Goal: Task Accomplishment & Management: Use online tool/utility

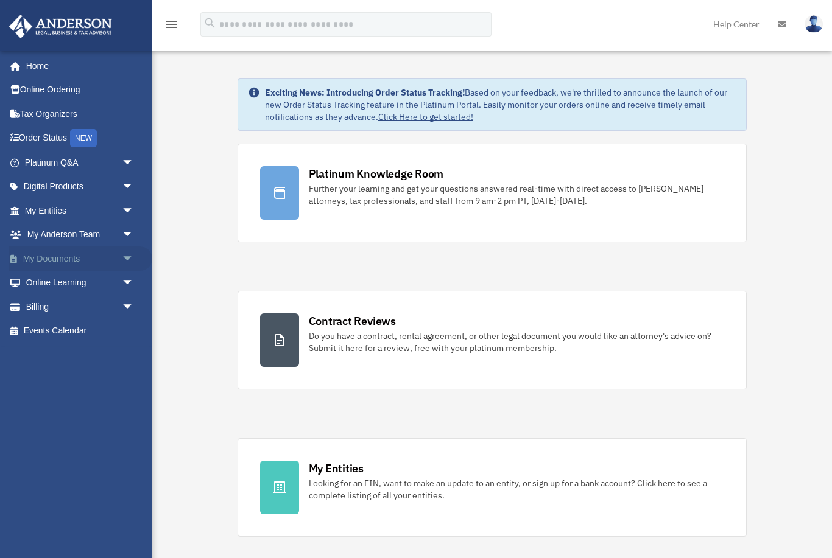
click at [129, 253] on span "arrow_drop_down" at bounding box center [134, 259] width 24 height 25
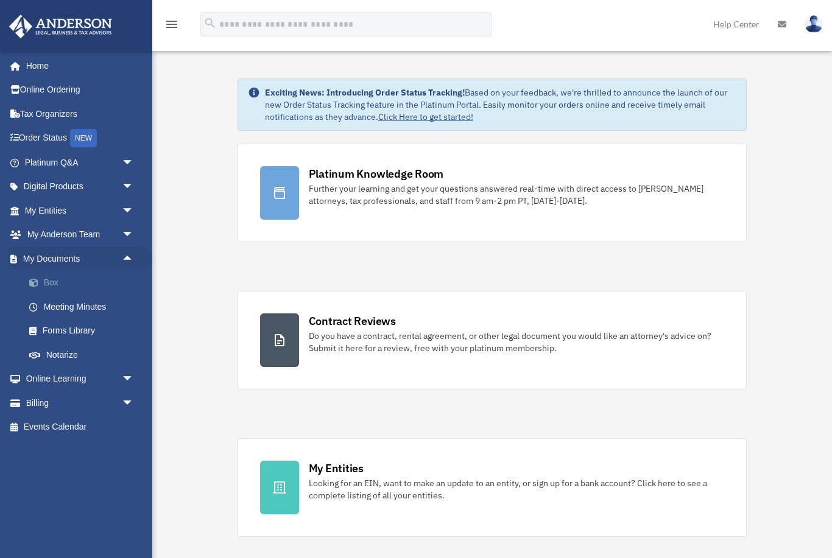
click at [96, 278] on link "Box" at bounding box center [84, 283] width 135 height 24
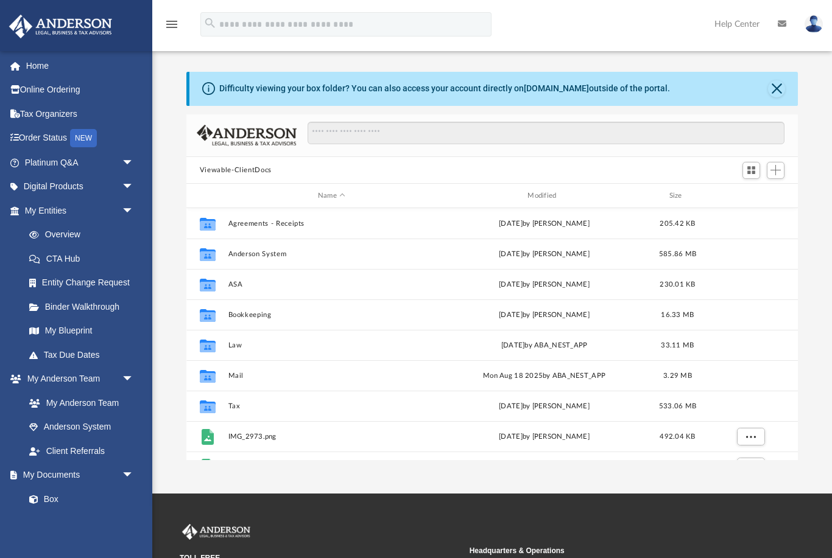
scroll to position [277, 612]
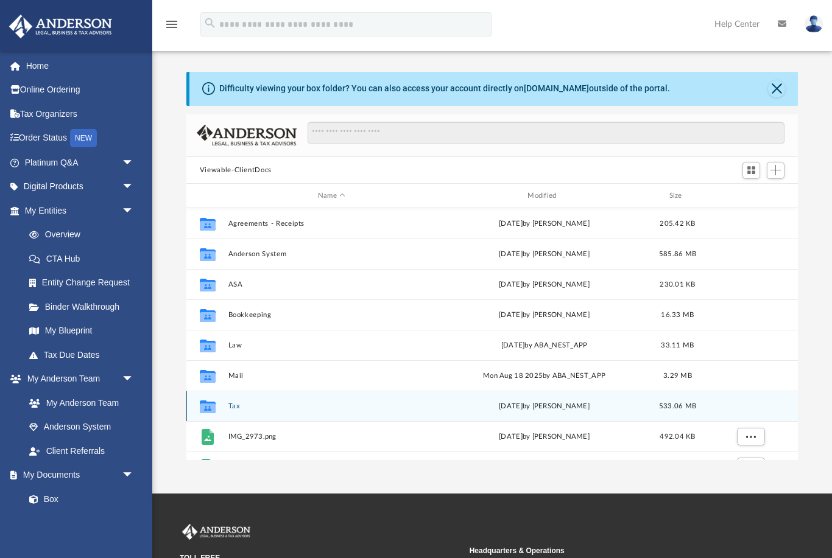
click at [222, 401] on div "Collaborated Folder" at bounding box center [207, 406] width 30 height 19
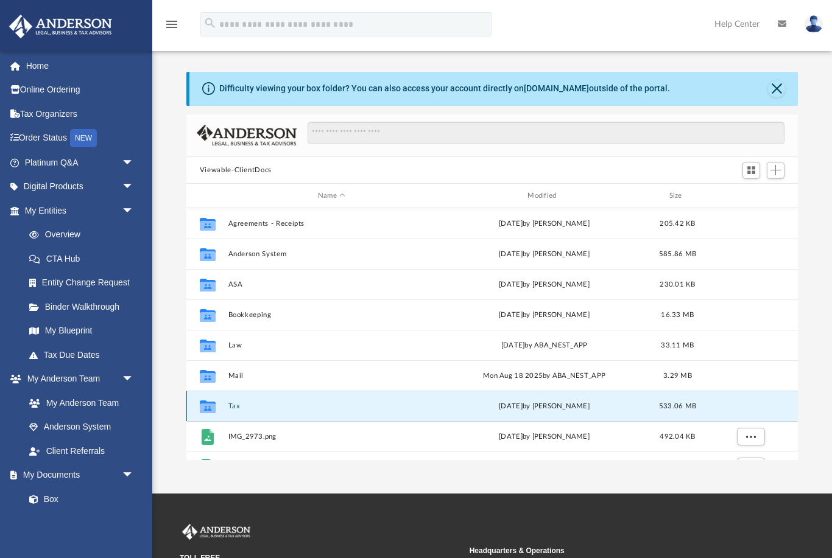
click at [236, 407] on button "Tax" at bounding box center [331, 407] width 207 height 8
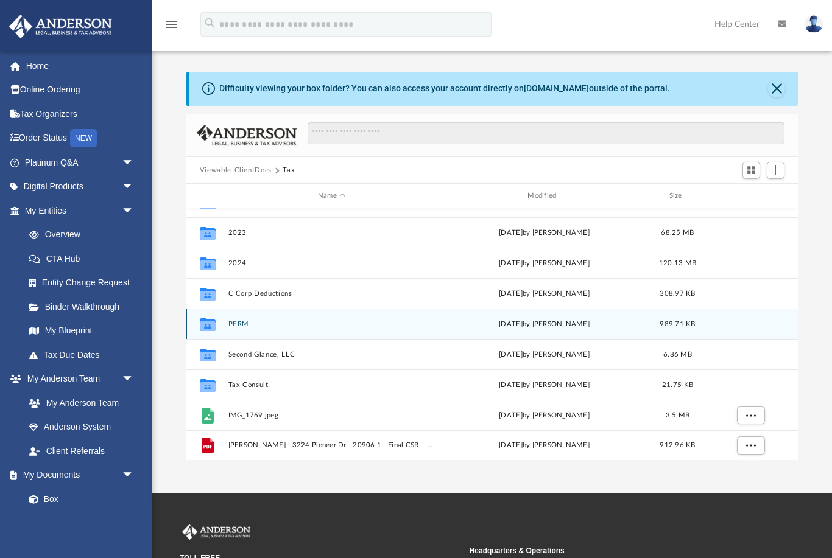
scroll to position [82, 0]
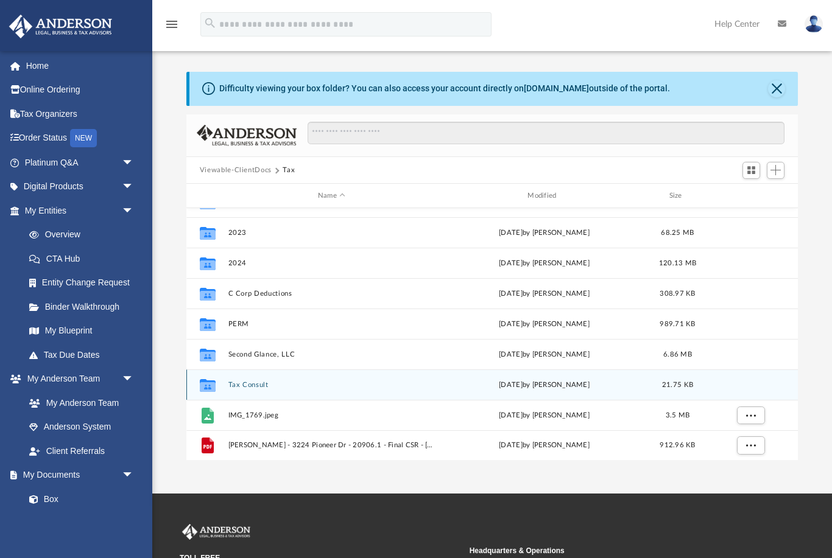
click at [255, 387] on button "Tax Consult" at bounding box center [331, 385] width 207 height 8
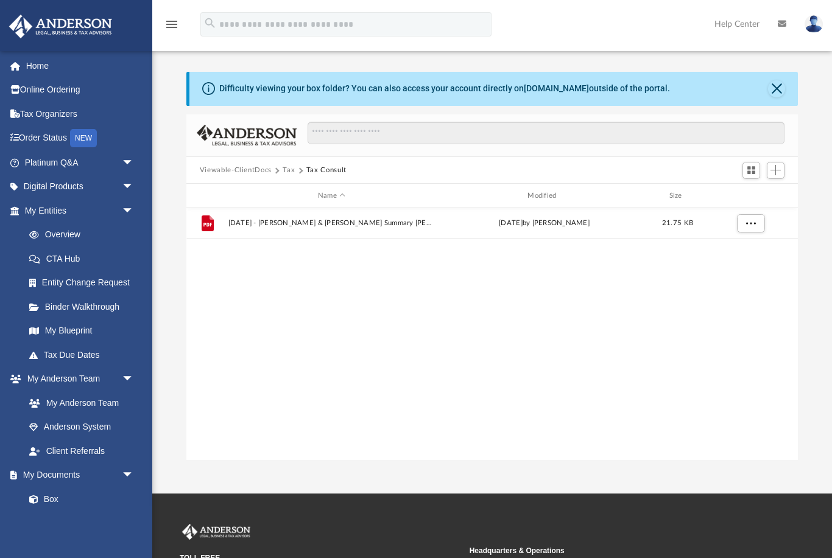
scroll to position [0, 0]
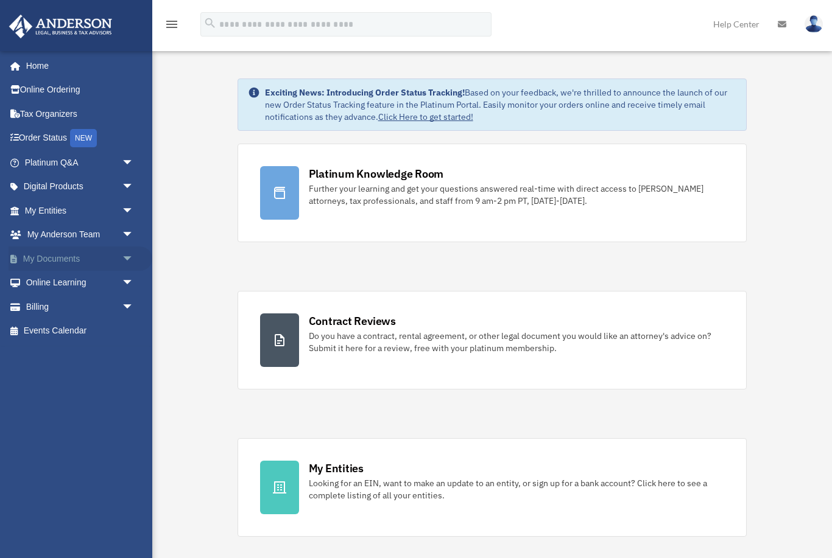
click at [129, 256] on span "arrow_drop_down" at bounding box center [134, 259] width 24 height 25
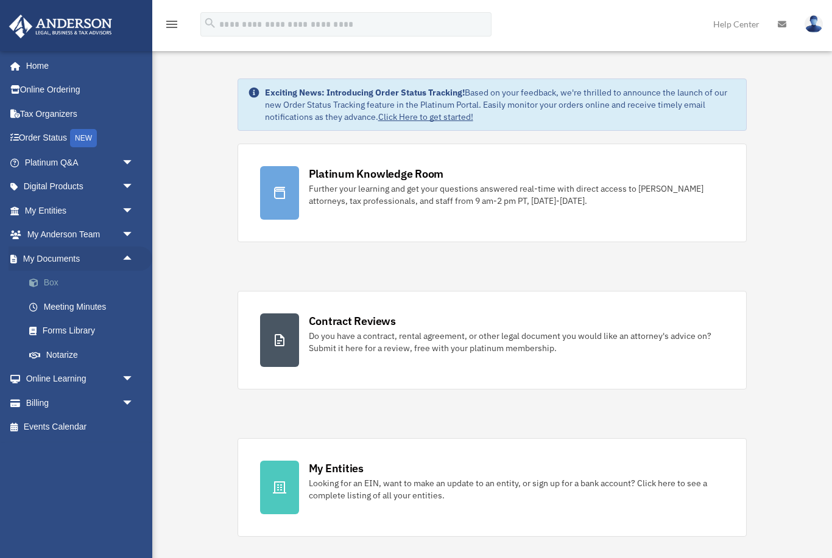
click at [104, 282] on link "Box" at bounding box center [84, 283] width 135 height 24
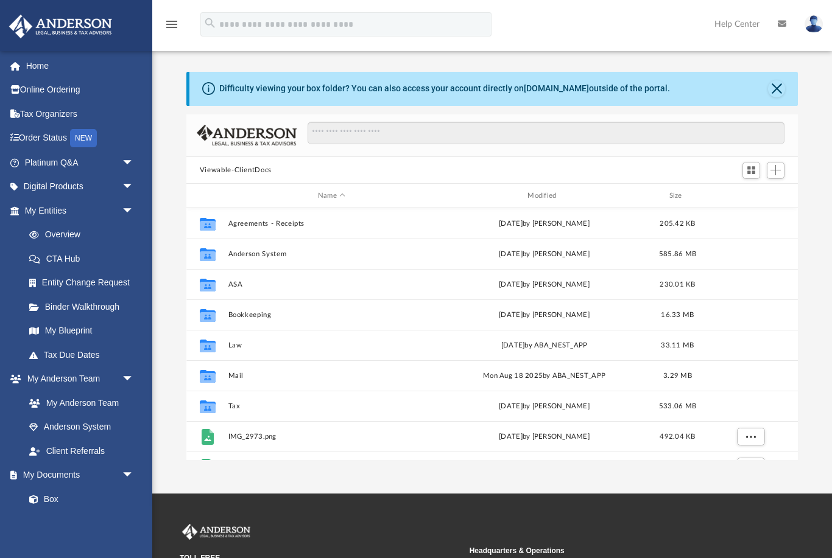
scroll to position [277, 612]
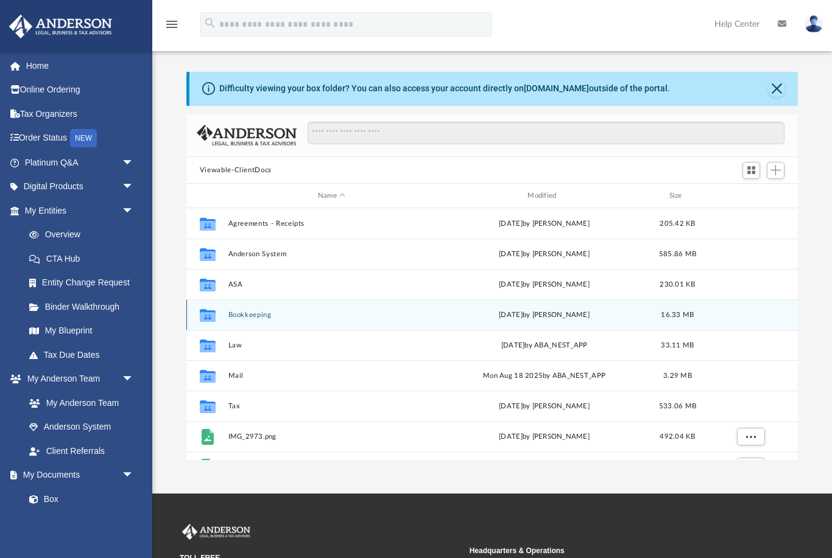
click at [250, 317] on button "Bookkeeping" at bounding box center [331, 315] width 207 height 8
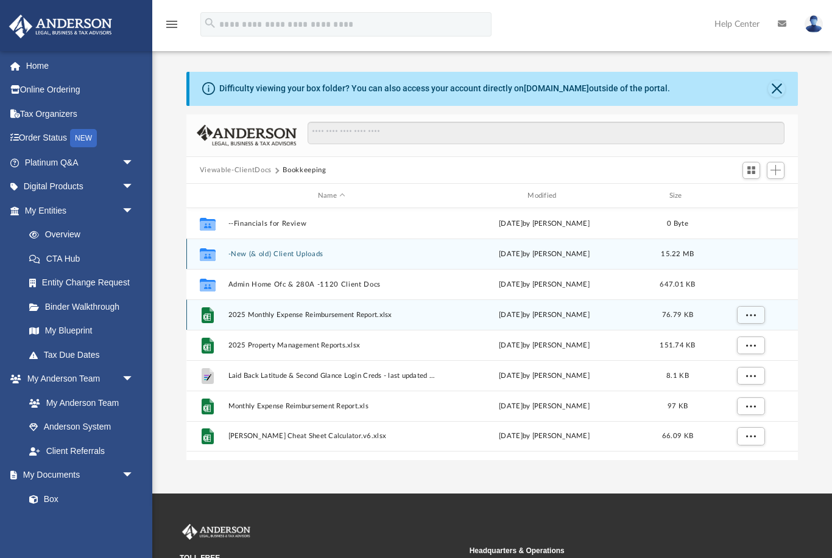
click at [292, 254] on button "-New (& old) Client Uploads" at bounding box center [331, 254] width 207 height 8
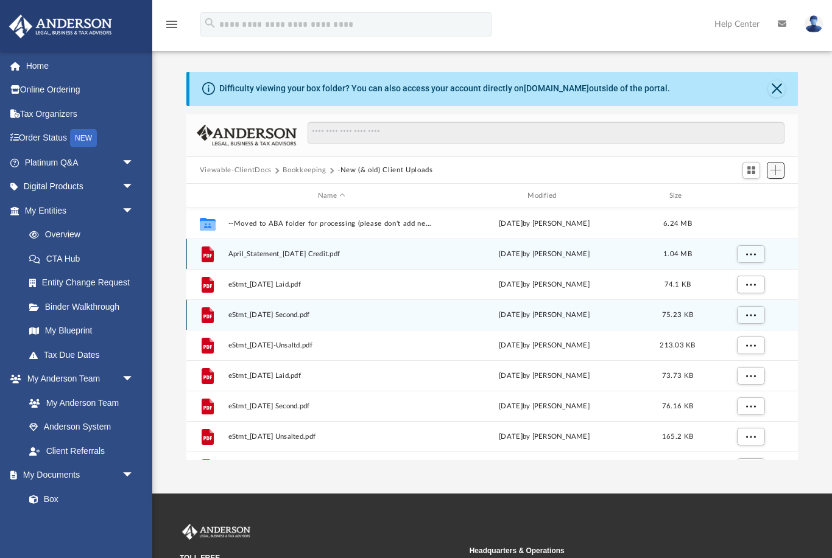
click at [776, 174] on span "Add" at bounding box center [775, 170] width 10 height 10
click at [753, 190] on li "Upload" at bounding box center [758, 194] width 39 height 13
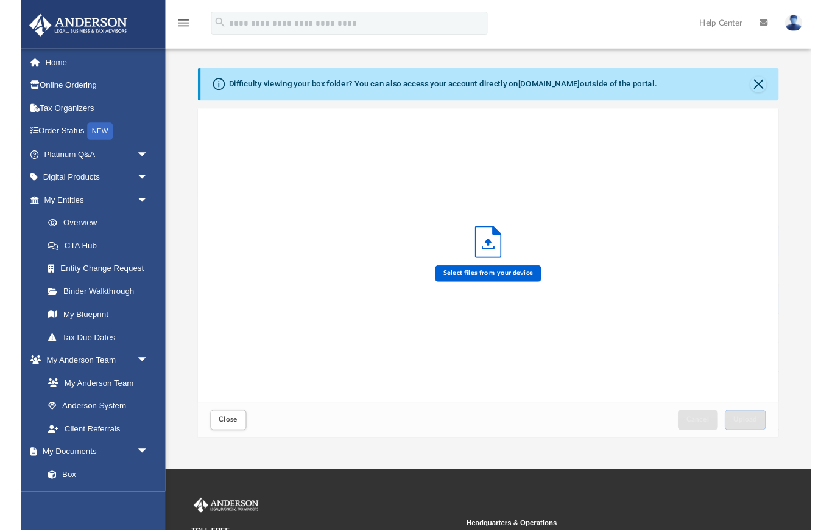
scroll to position [309, 612]
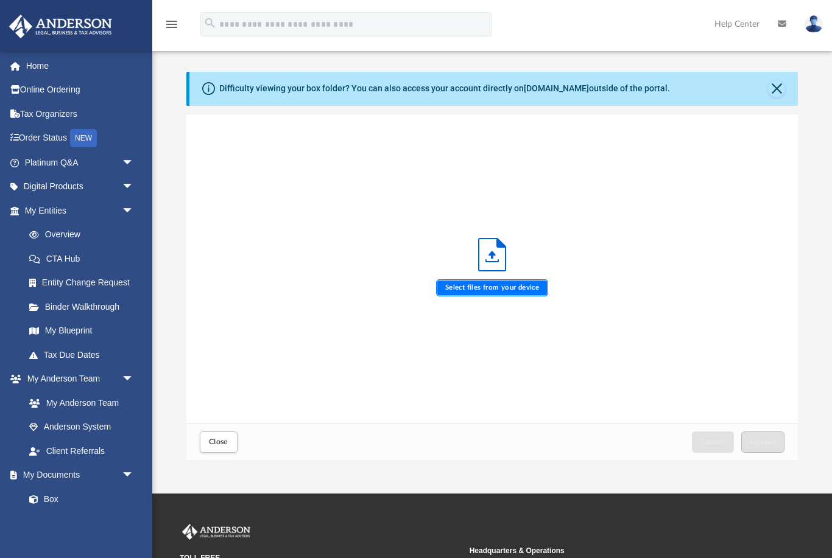
click at [488, 286] on label "Select files from your device" at bounding box center [492, 288] width 113 height 17
click at [0, 0] on input "Select files from your device" at bounding box center [0, 0] width 0 height 0
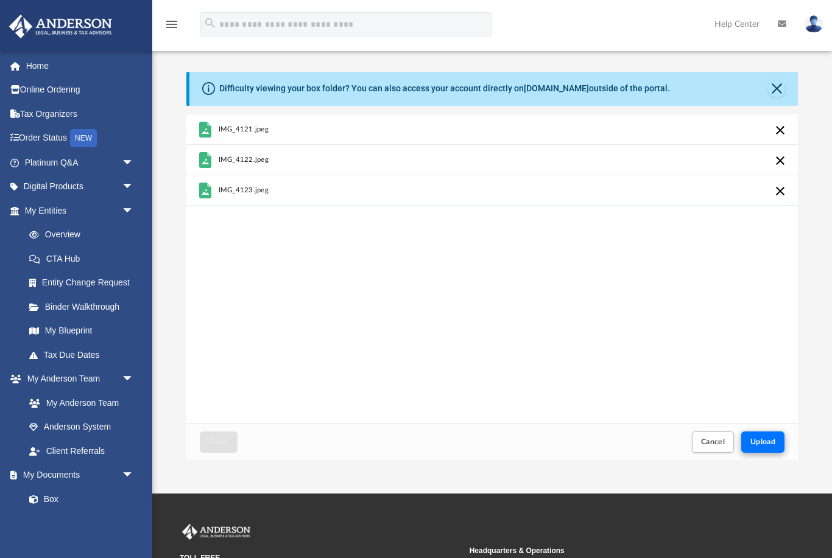
click at [767, 432] on button "Upload" at bounding box center [763, 442] width 44 height 21
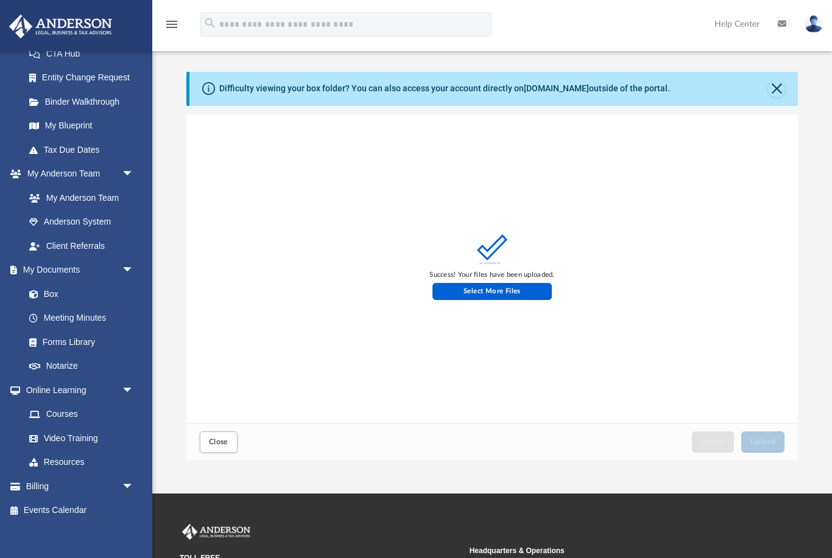
scroll to position [205, 0]
click at [62, 123] on link "My Blueprint" at bounding box center [84, 126] width 135 height 24
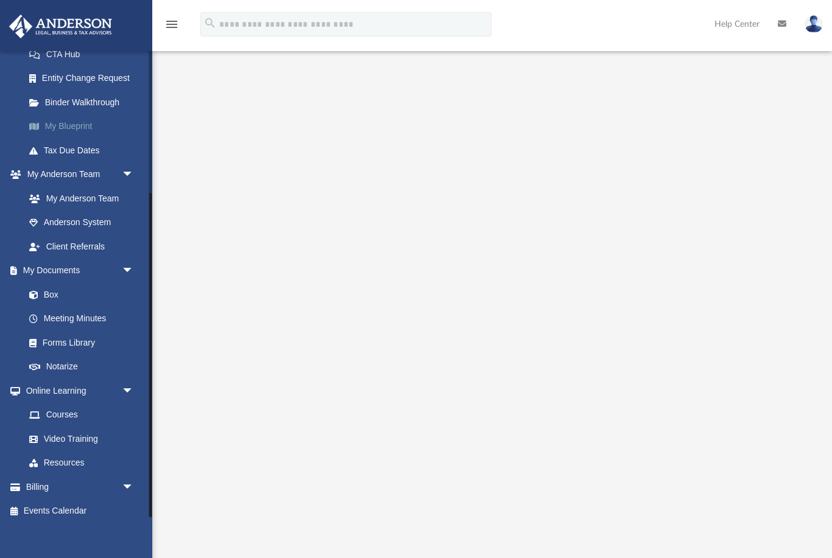
scroll to position [18, 0]
